Goal: Find specific page/section

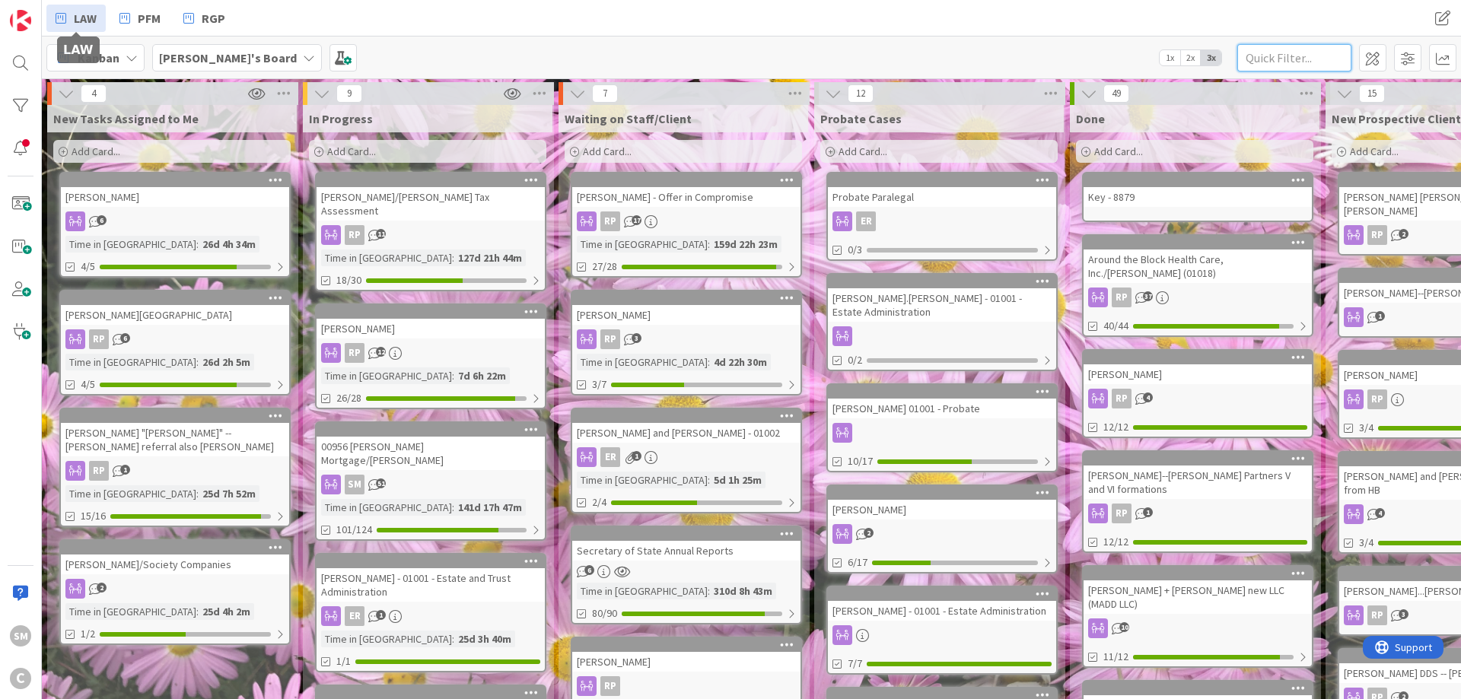
click at [1303, 46] on input "text" at bounding box center [1295, 57] width 114 height 27
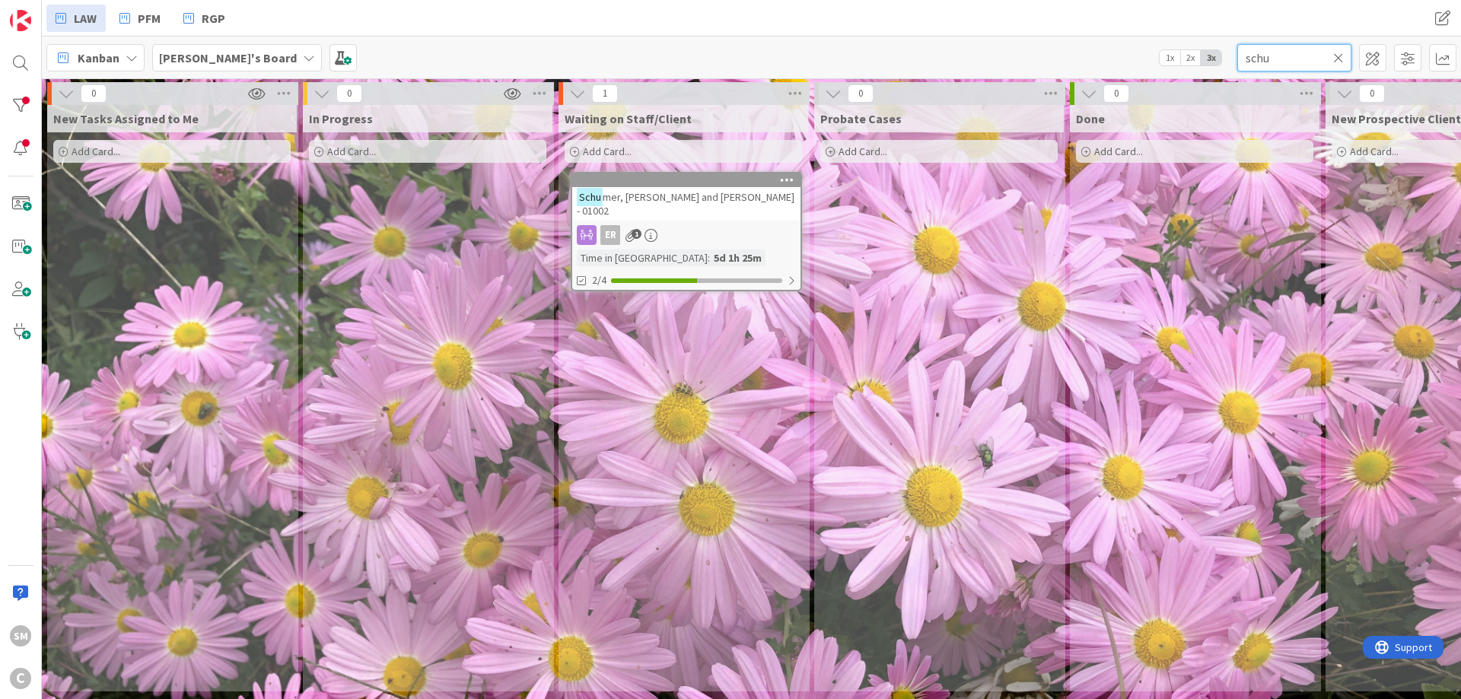
type input "schu"
click at [739, 225] on div "ER 1" at bounding box center [686, 235] width 228 height 20
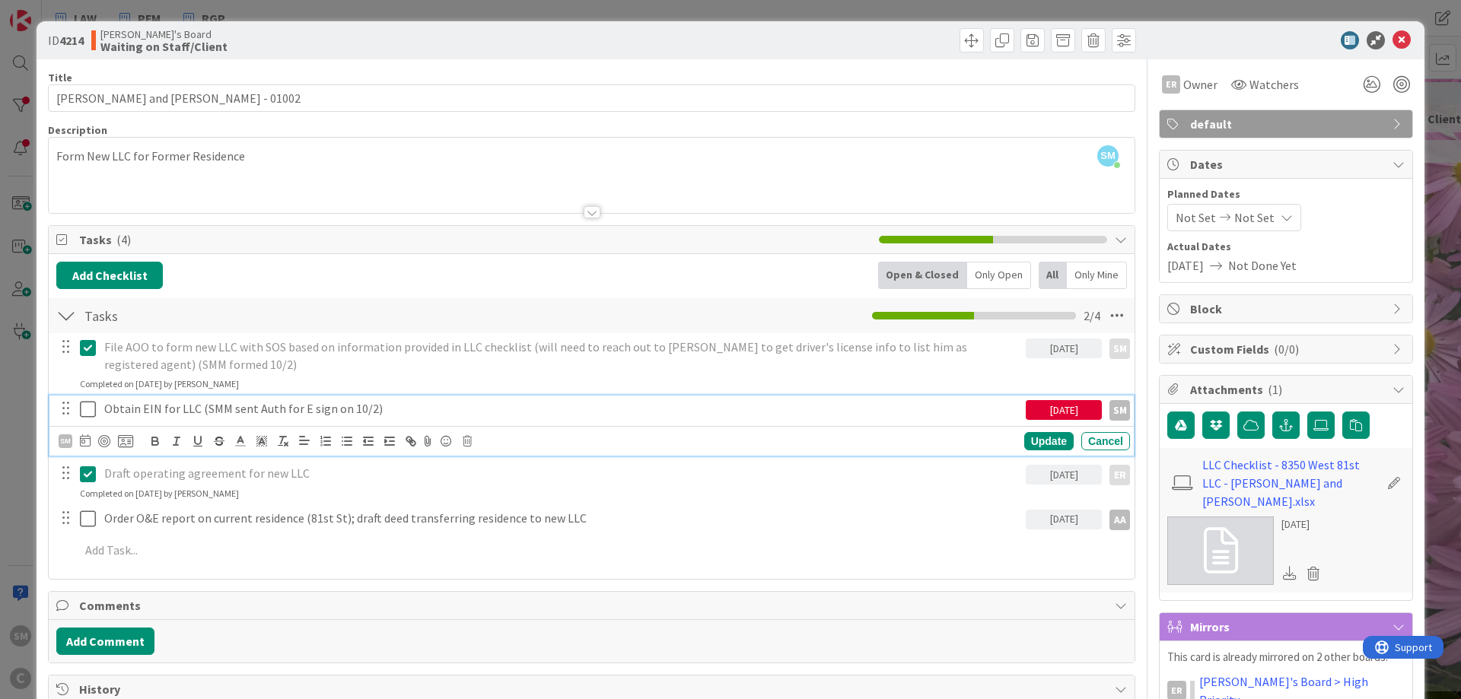
click at [91, 409] on icon at bounding box center [88, 409] width 16 height 18
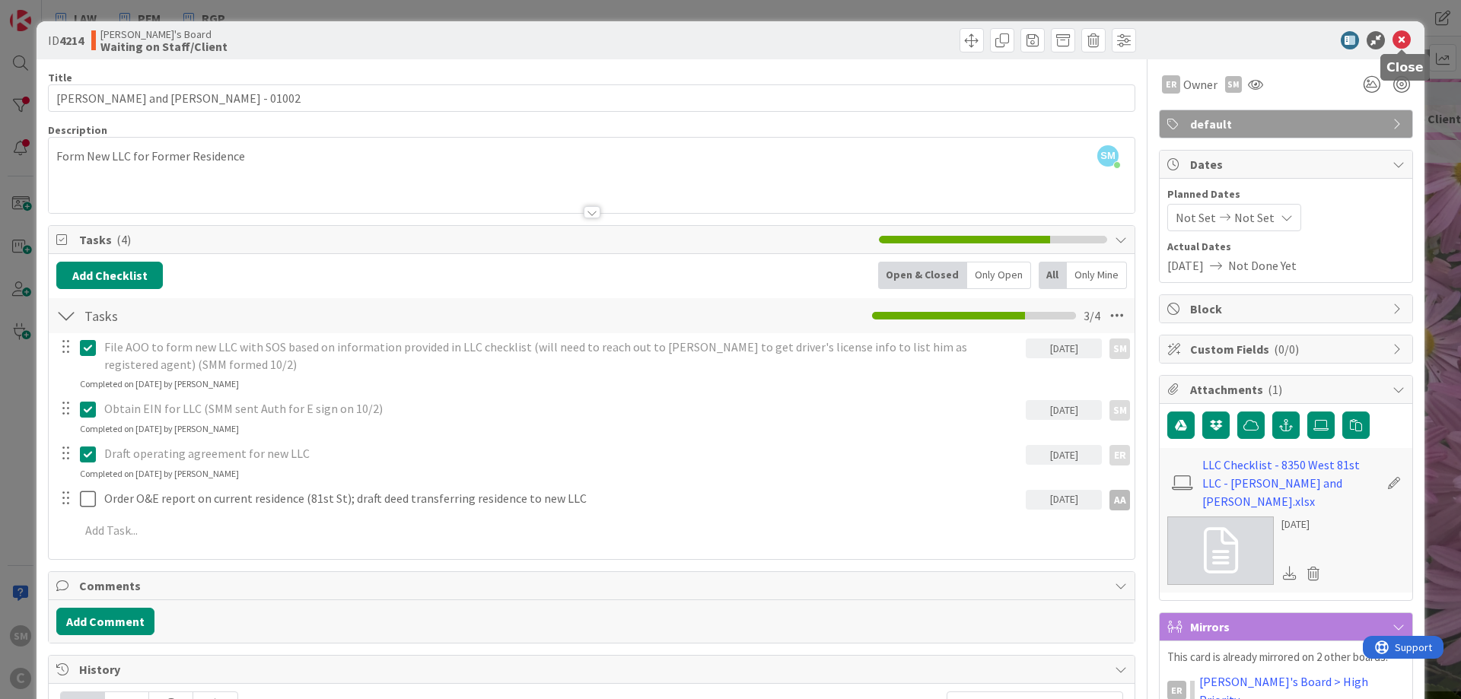
click at [1407, 34] on icon at bounding box center [1402, 40] width 18 height 18
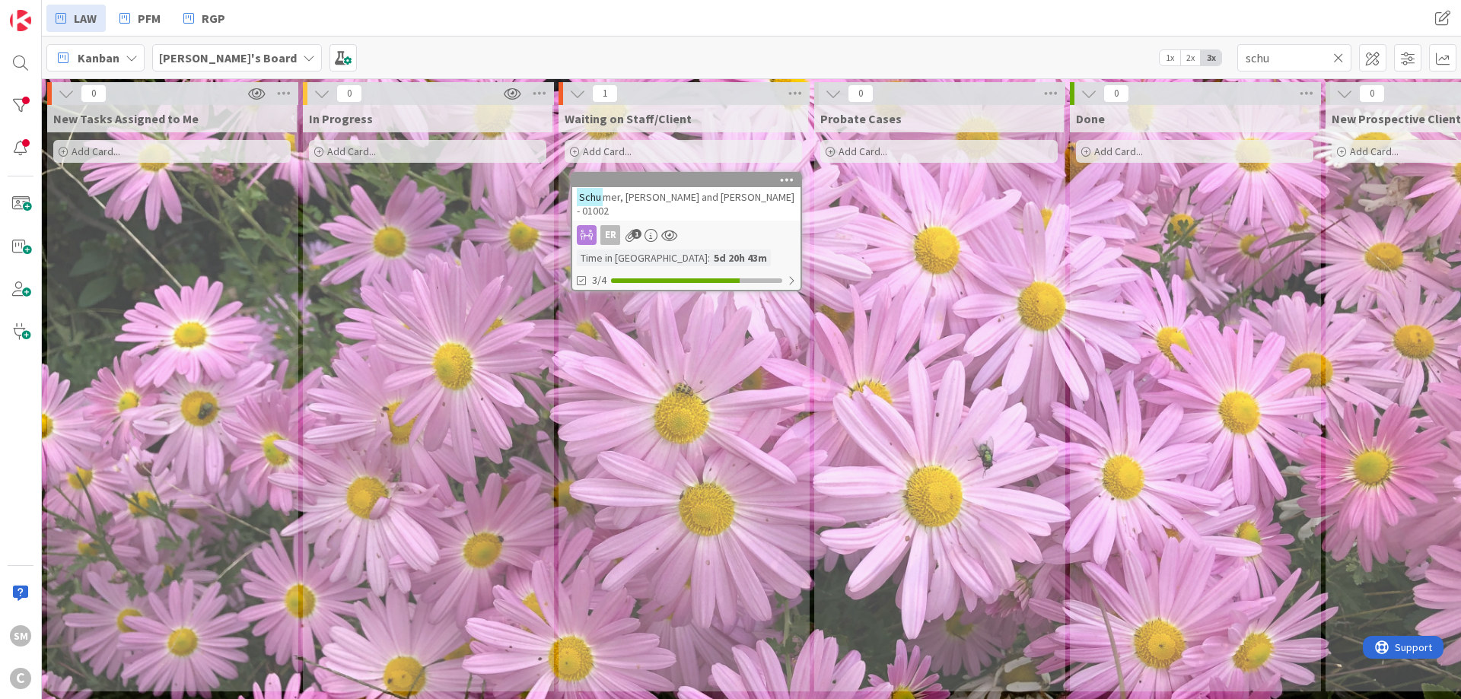
click at [1339, 58] on icon at bounding box center [1338, 58] width 11 height 14
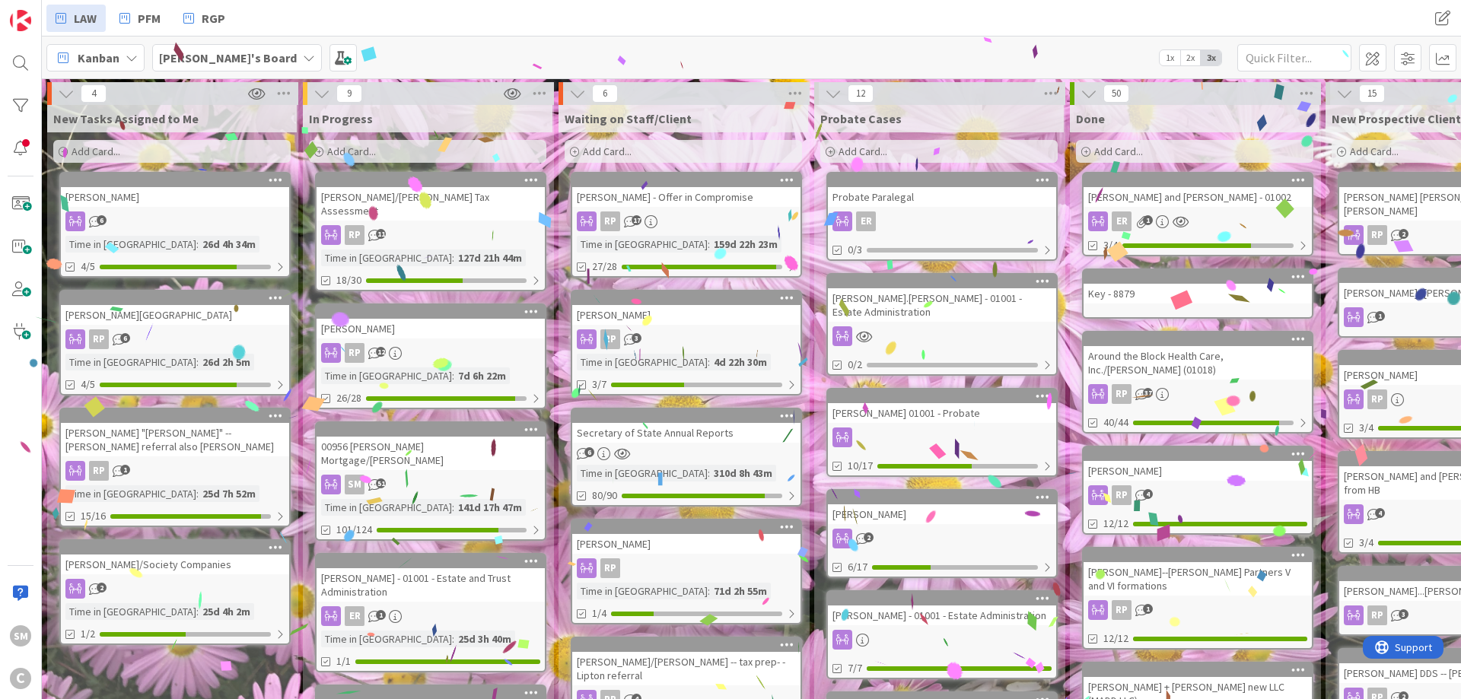
drag, startPoint x: 798, startPoint y: 210, endPoint x: 650, endPoint y: 209, distance: 148.4
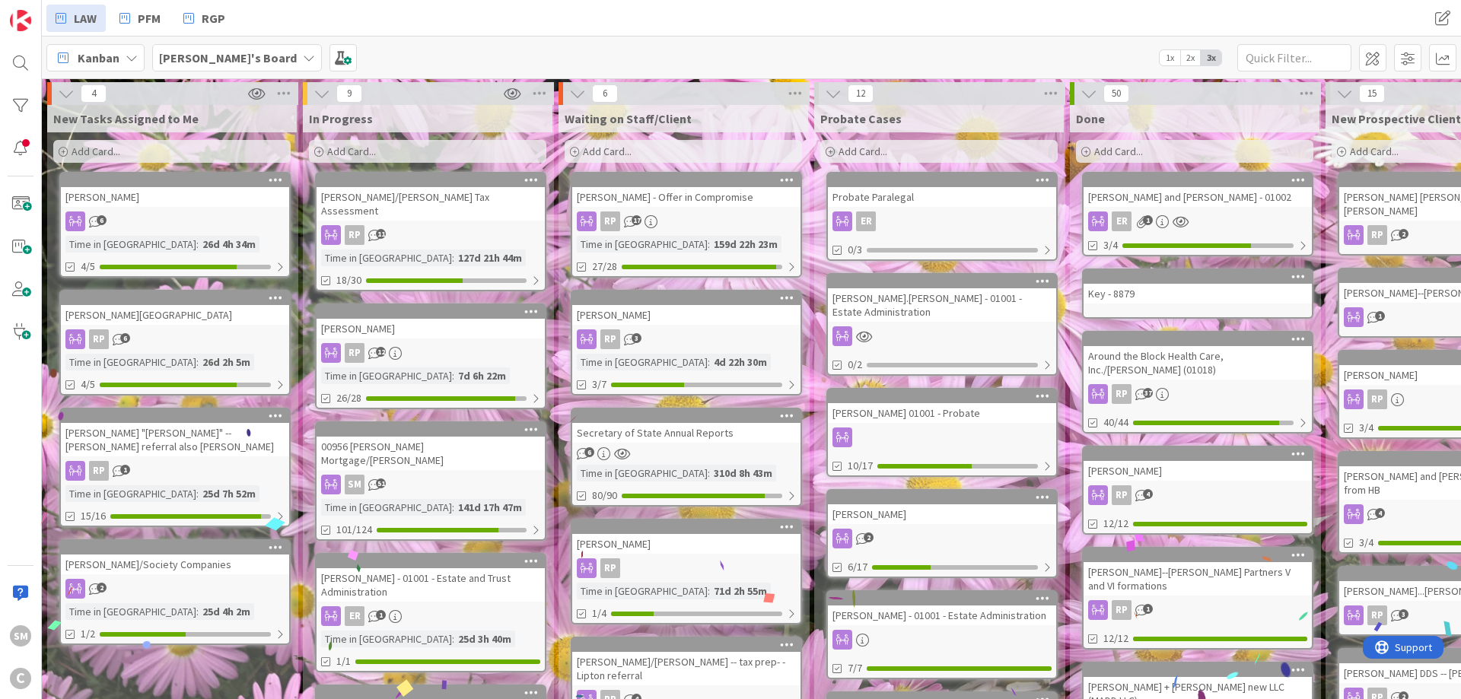
click at [669, 321] on div "[PERSON_NAME]" at bounding box center [686, 315] width 228 height 20
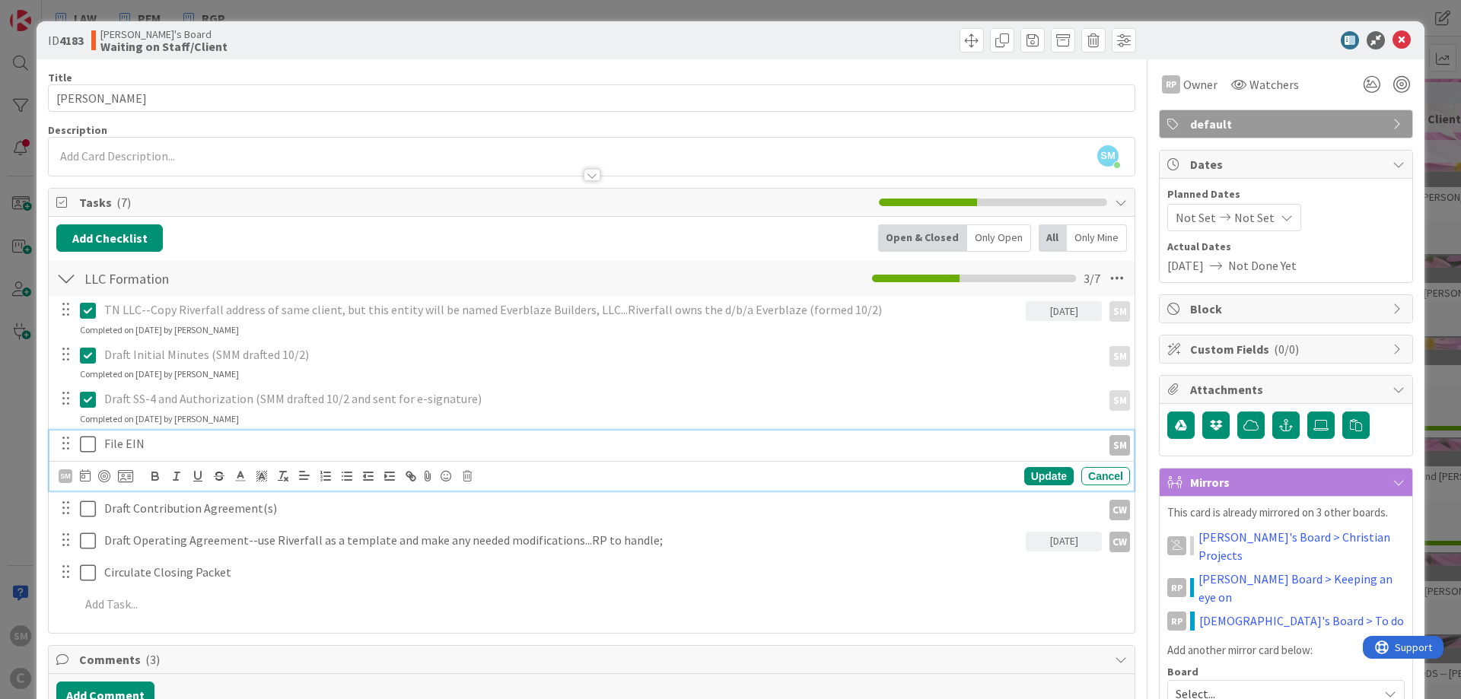
click at [85, 448] on icon at bounding box center [88, 444] width 16 height 18
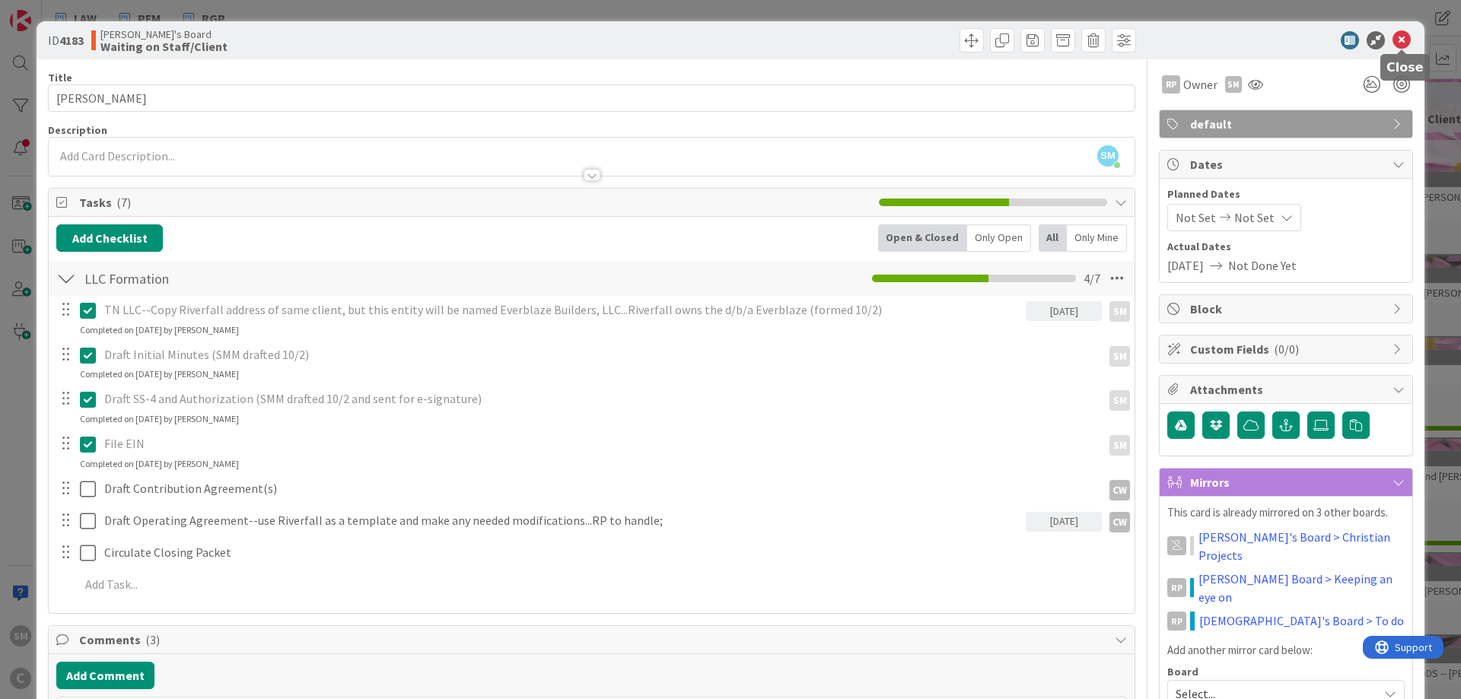
click at [1405, 41] on icon at bounding box center [1402, 40] width 18 height 18
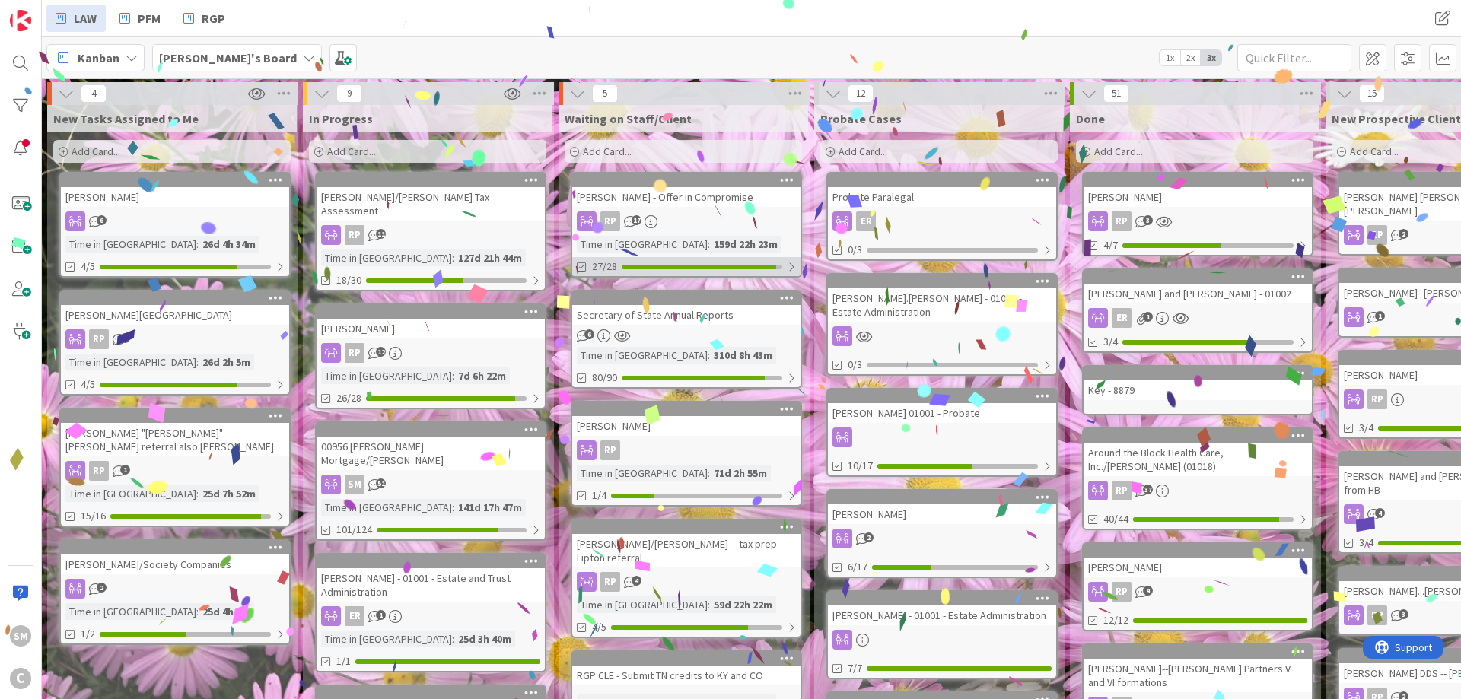
drag, startPoint x: 825, startPoint y: 258, endPoint x: 765, endPoint y: 258, distance: 60.1
